Goal: Information Seeking & Learning: Stay updated

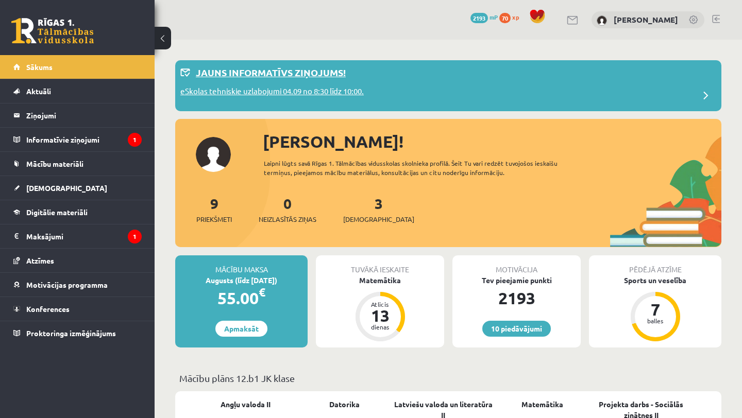
click at [224, 93] on p "eSkolas tehniskie uzlabojumi 04.09 no 8:30 līdz 10:00." at bounding box center [271, 93] width 183 height 14
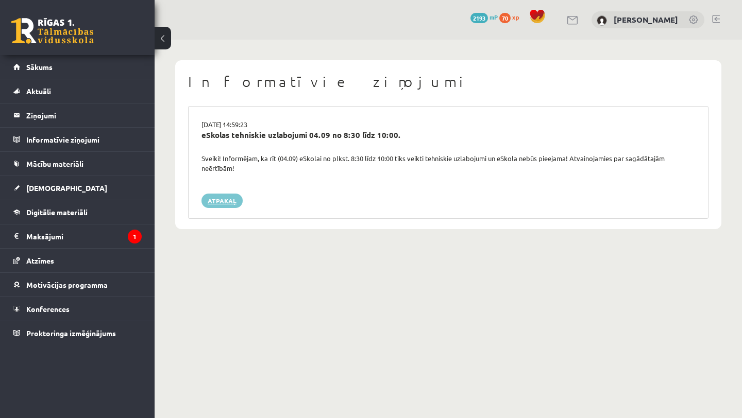
click at [216, 195] on link "Atpakaļ" at bounding box center [221, 201] width 41 height 14
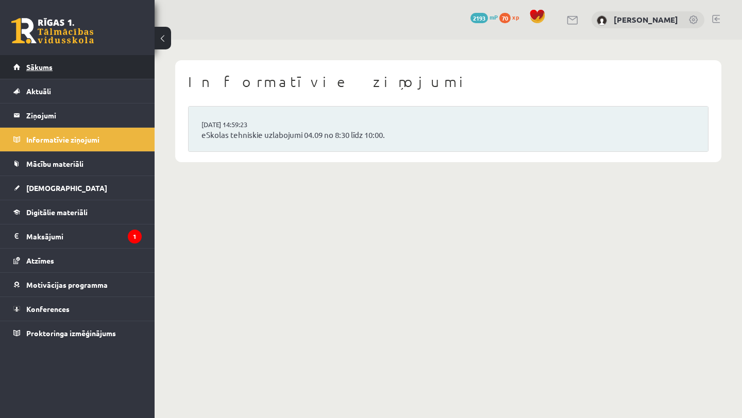
click at [84, 71] on link "Sākums" at bounding box center [77, 67] width 128 height 24
